Goal: Task Accomplishment & Management: Manage account settings

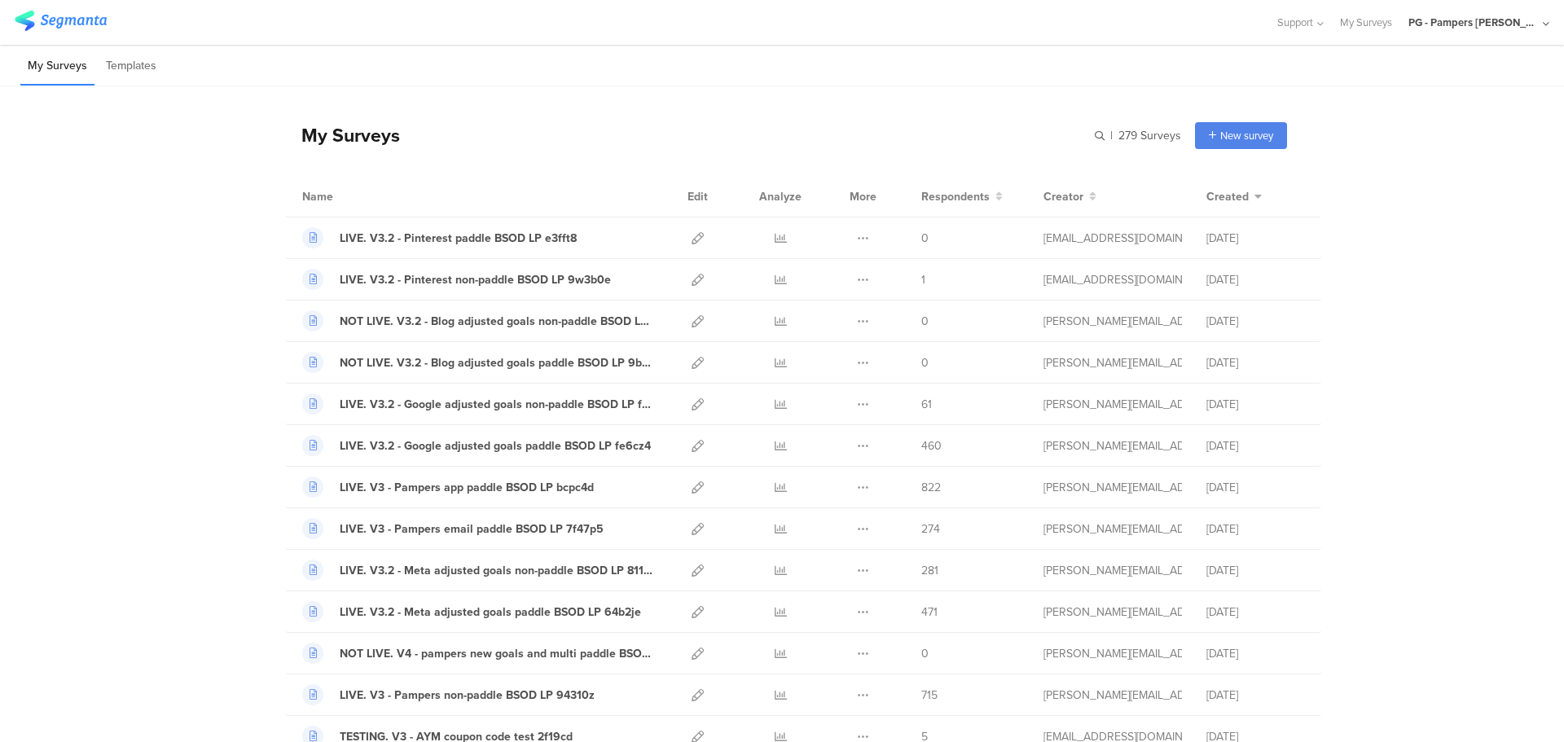
click at [1498, 23] on div "PG - Pampers [PERSON_NAME]" at bounding box center [1474, 22] width 130 height 15
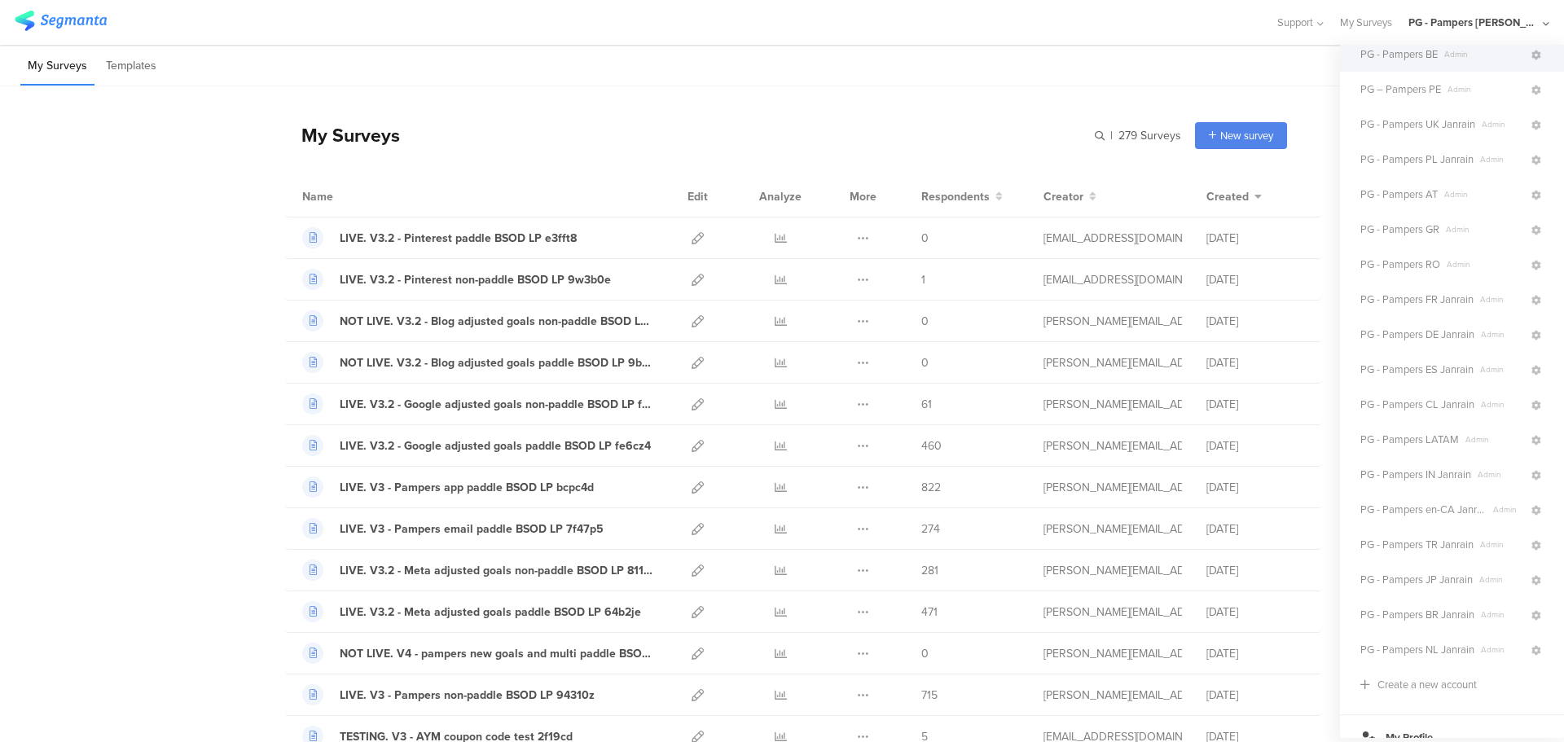
scroll to position [163, 0]
click at [1532, 188] on icon at bounding box center [1537, 189] width 10 height 10
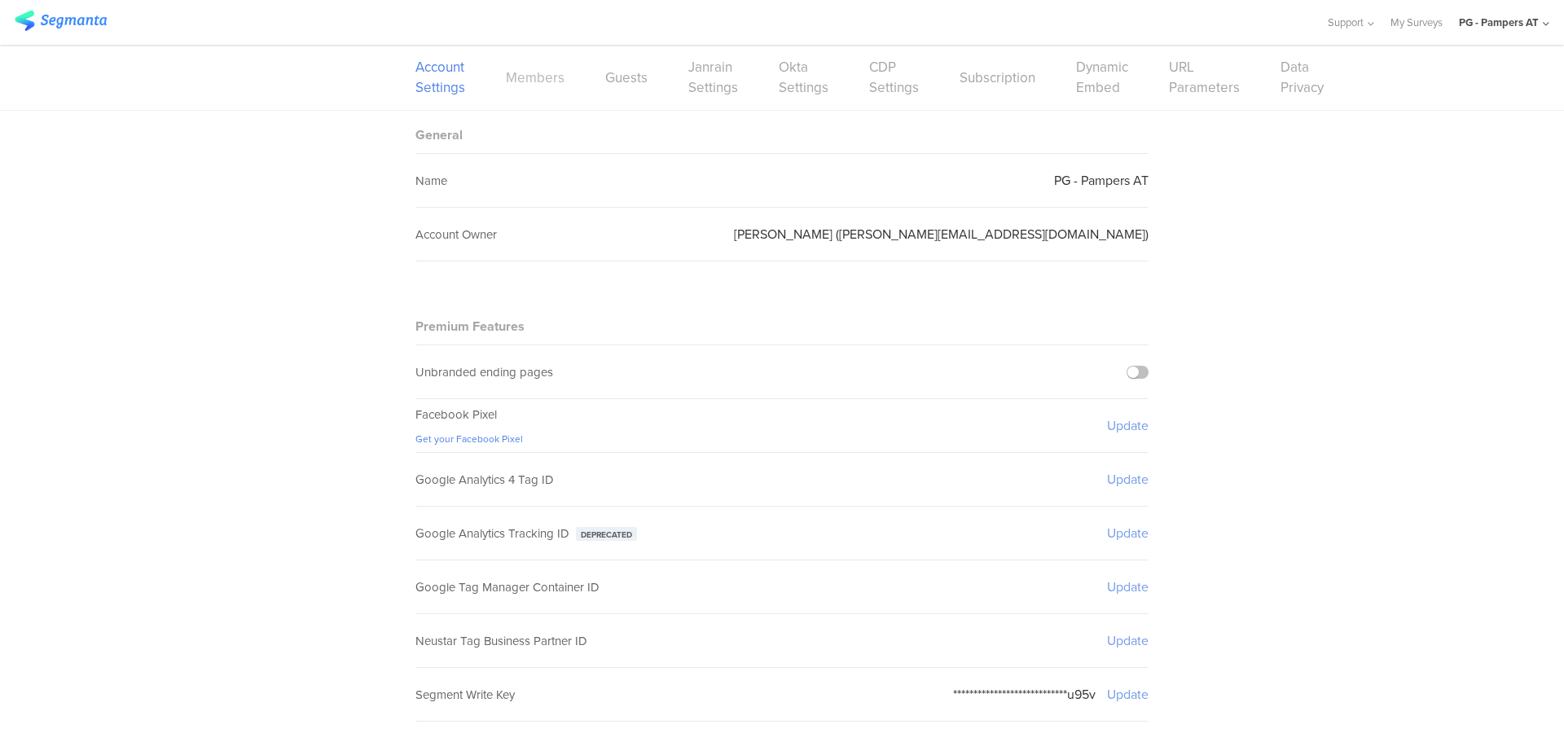
click at [539, 73] on link "Members" at bounding box center [535, 78] width 59 height 20
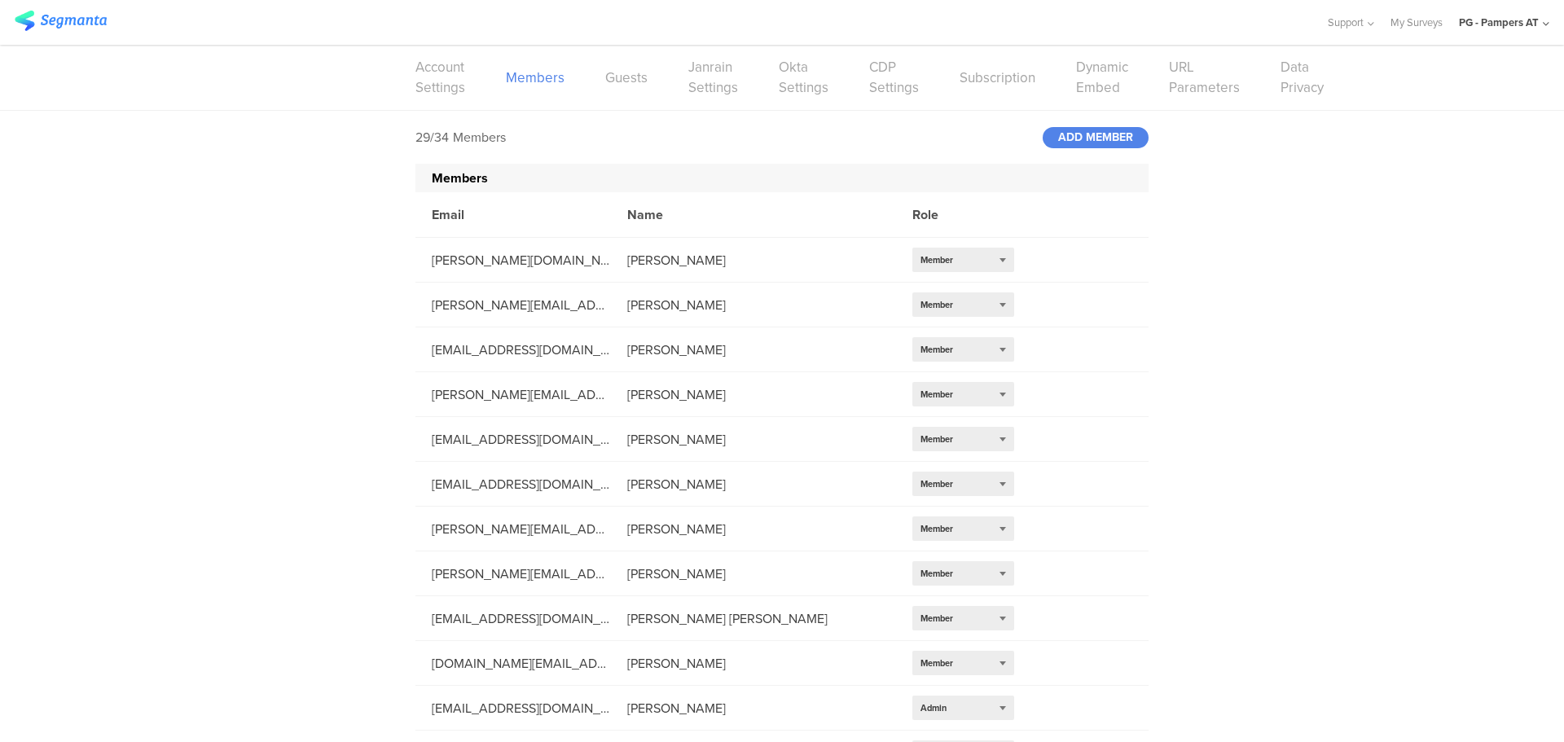
click at [1079, 125] on div "29/34 Members ADD MEMBER" at bounding box center [782, 137] width 733 height 53
click at [1083, 141] on div "ADD MEMBER" at bounding box center [1096, 137] width 106 height 21
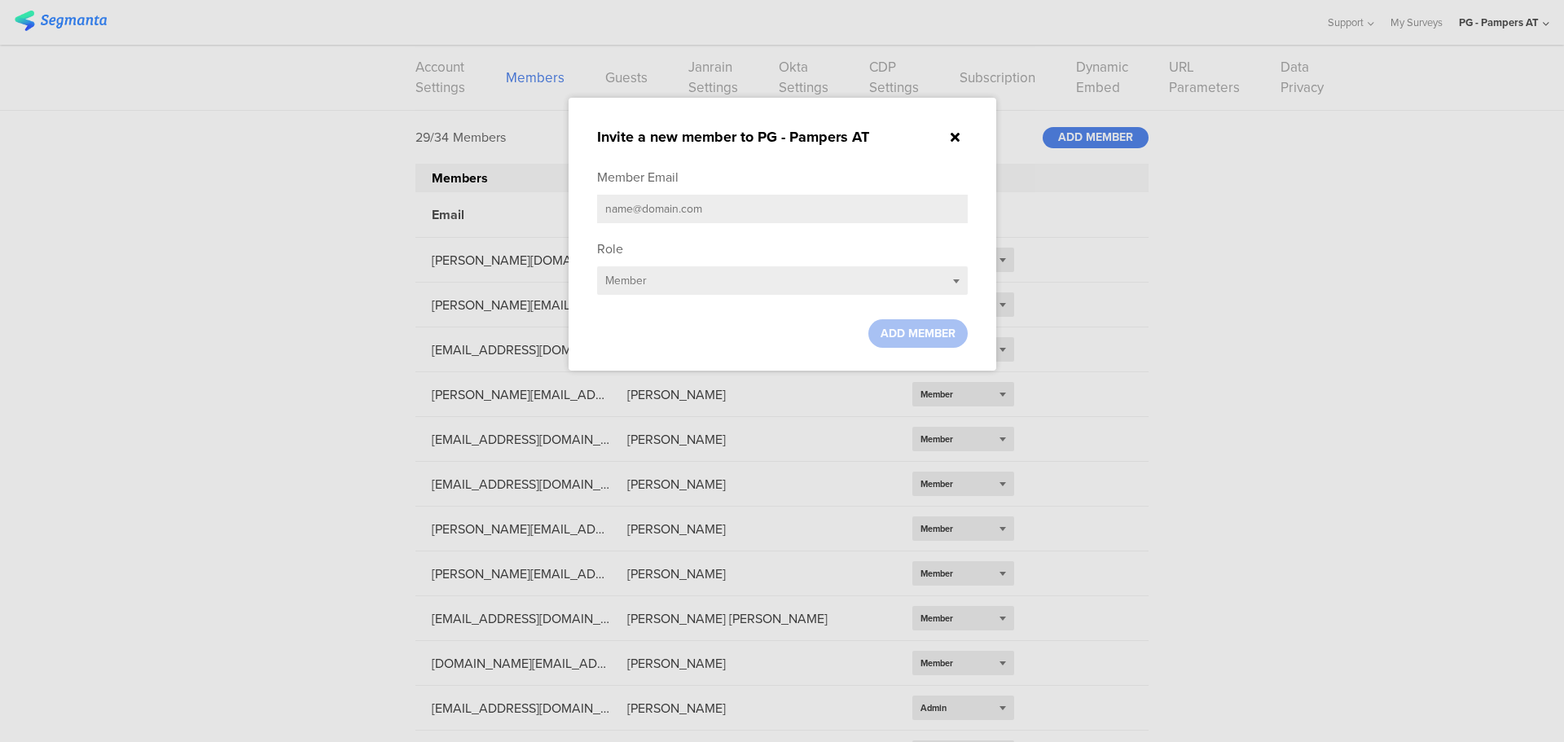
click at [656, 203] on input "text" at bounding box center [782, 209] width 371 height 29
paste input "gupta.a.49@pg.com"
type input "gupta.a.49@pg.com"
click at [686, 287] on div "Select role... Member" at bounding box center [782, 280] width 371 height 29
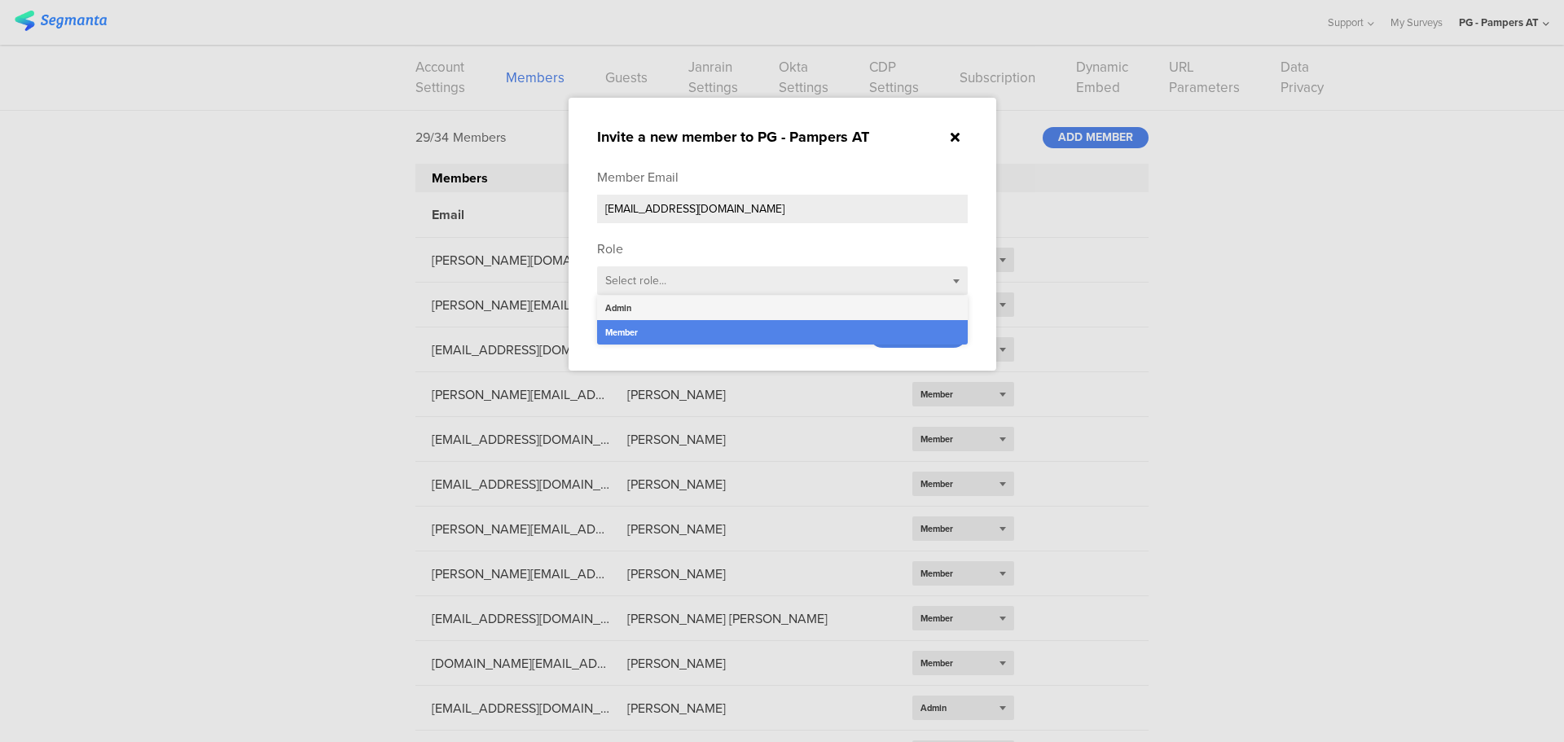
click at [675, 304] on div "Admin" at bounding box center [782, 308] width 371 height 24
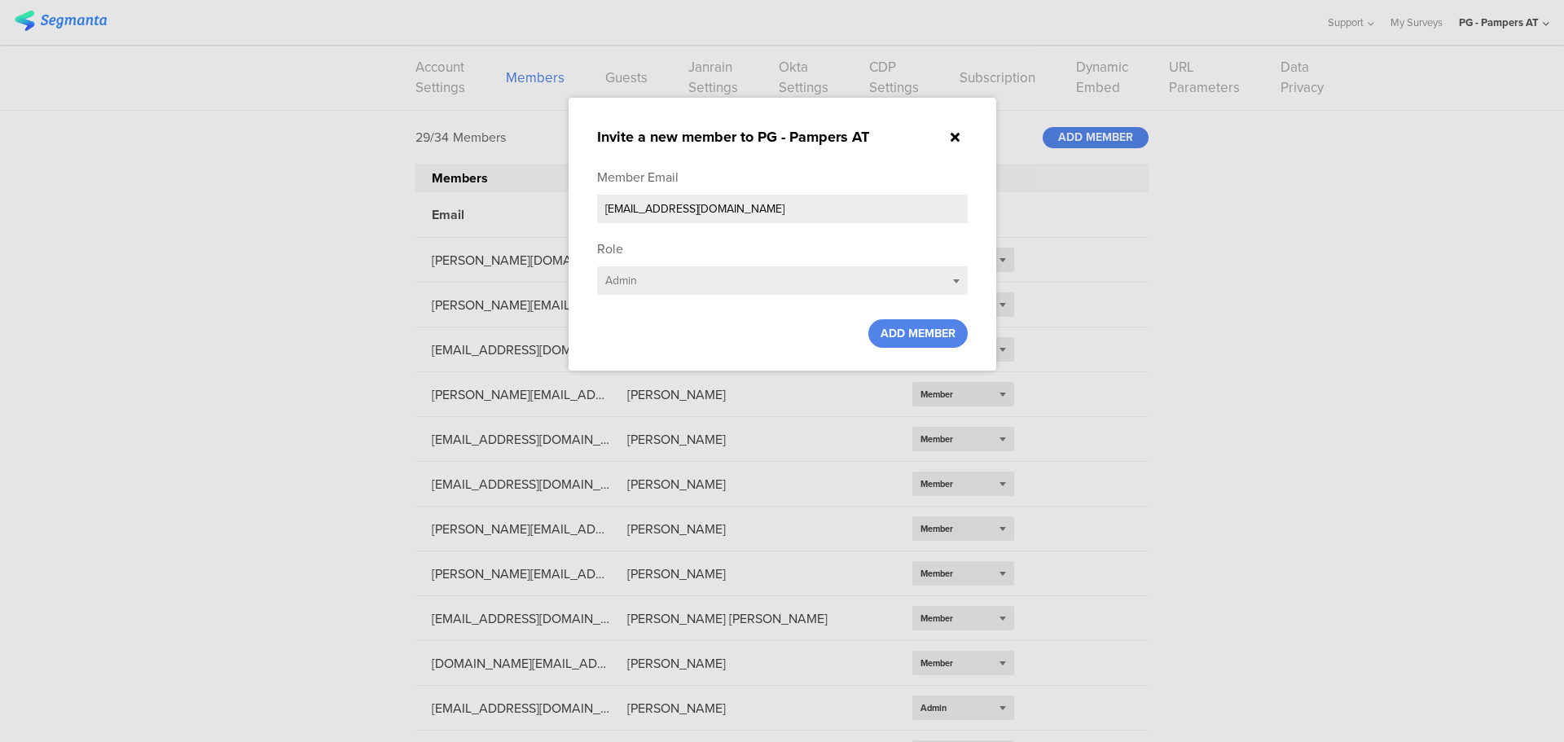
click at [816, 225] on div "Member Email gupta.a.49@pg.com" at bounding box center [782, 200] width 371 height 64
click at [917, 333] on span "ADD MEMBER" at bounding box center [918, 333] width 75 height 17
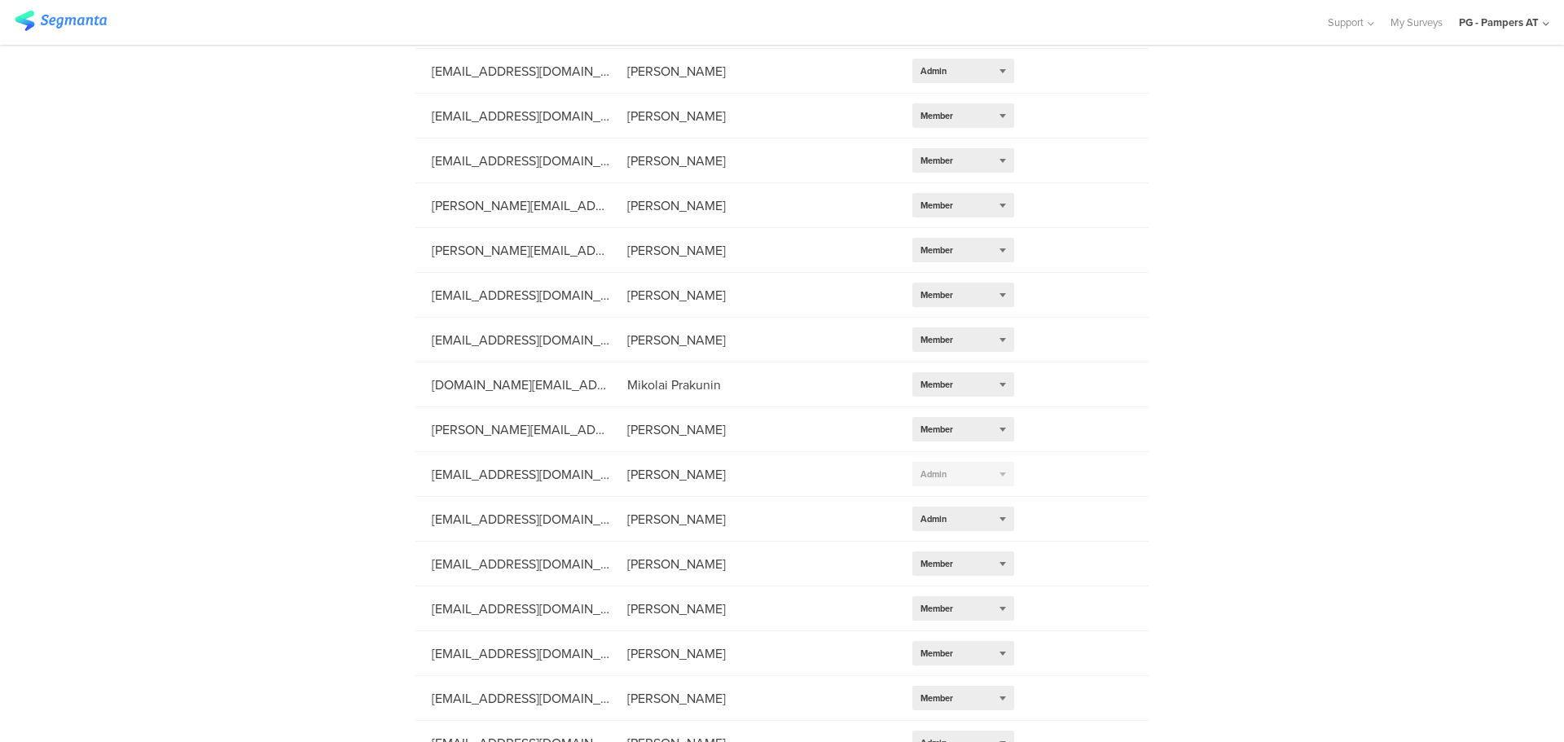
scroll to position [840, 0]
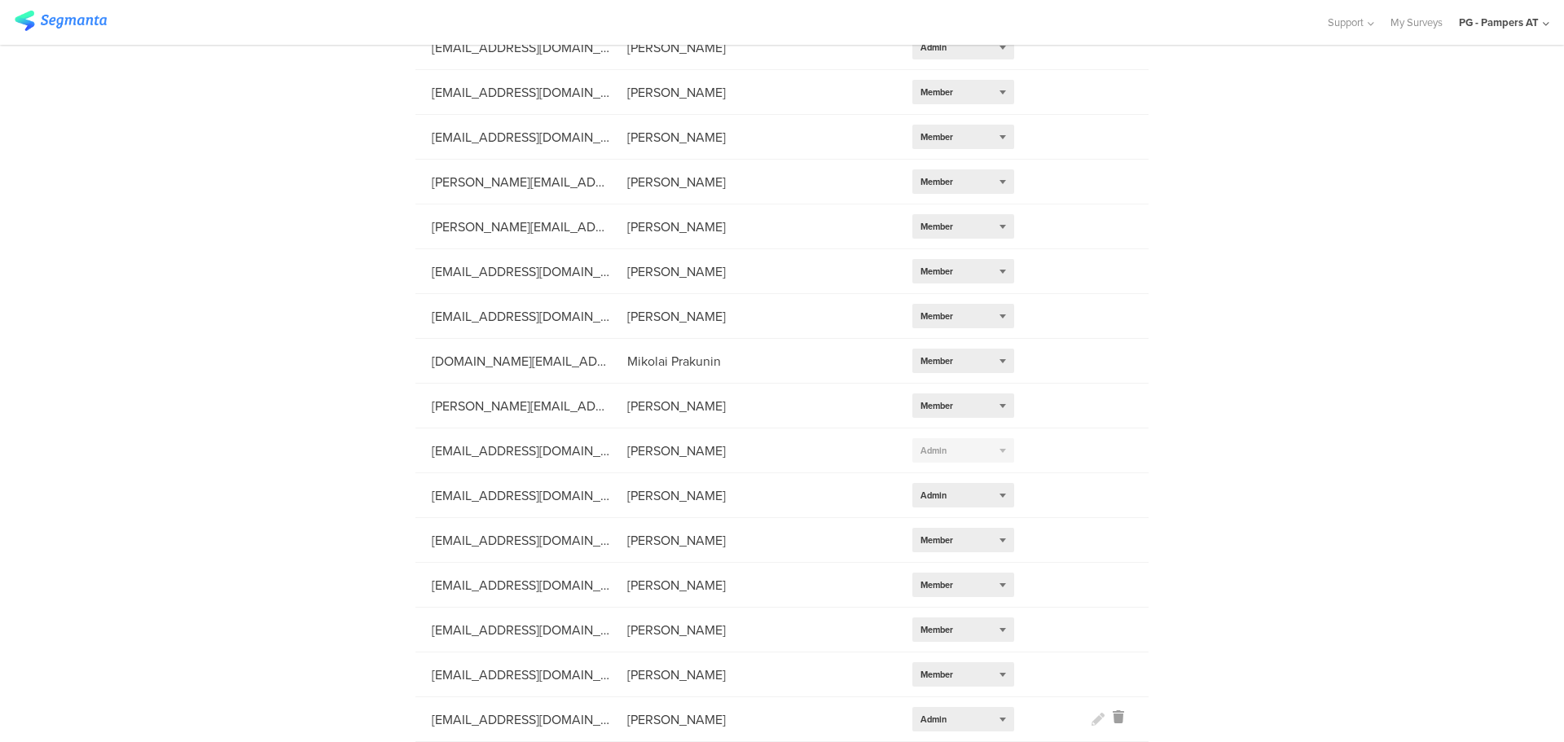
click at [1092, 724] on div at bounding box center [1102, 720] width 21 height 19
click at [1002, 724] on div "Select role... Admin" at bounding box center [964, 719] width 102 height 24
click at [1294, 538] on div "30/34 Members ADD MEMBER Members Email Name Role csordas.lc@pg.com Lilla Csordá…" at bounding box center [782, 7] width 1564 height 1472
